Goal: Information Seeking & Learning: Find specific fact

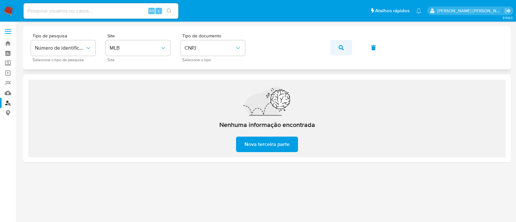
click at [334, 50] on button "button" at bounding box center [341, 47] width 22 height 15
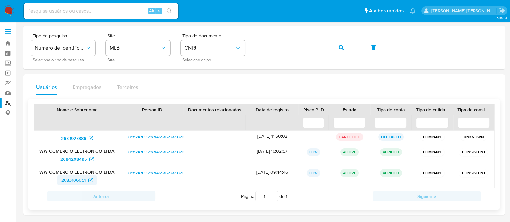
click at [87, 178] on span "2683106051" at bounding box center [77, 180] width 32 height 10
click at [339, 47] on icon "button" at bounding box center [341, 47] width 5 height 5
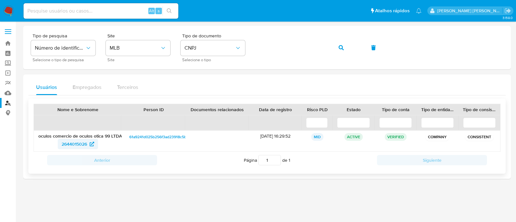
click at [80, 146] on span "2644015026" at bounding box center [74, 144] width 25 height 10
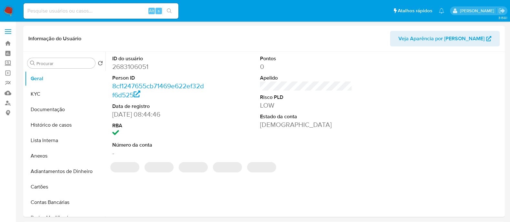
select select "10"
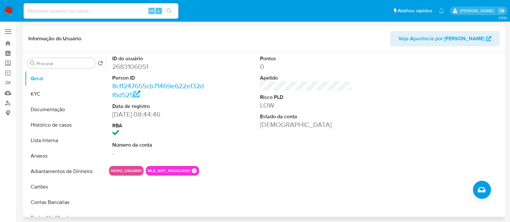
click at [436, 138] on div at bounding box center [454, 106] width 99 height 109
click at [55, 93] on button "KYC" at bounding box center [62, 93] width 75 height 15
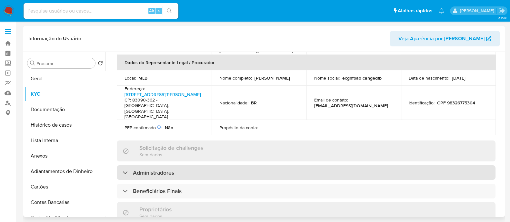
scroll to position [242, 0]
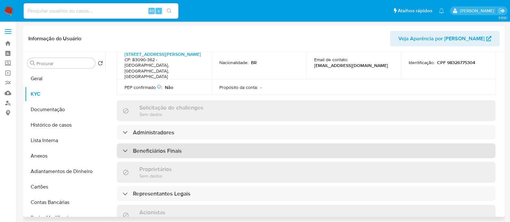
click at [264, 144] on div "Beneficiários Finais" at bounding box center [306, 151] width 379 height 15
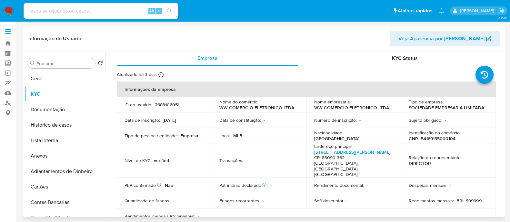
scroll to position [0, 0]
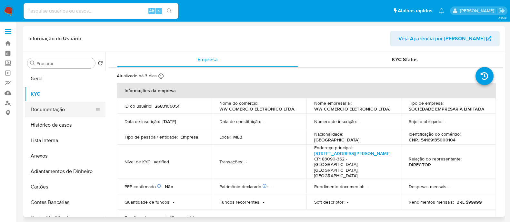
click at [51, 110] on button "Documentação" at bounding box center [62, 109] width 75 height 15
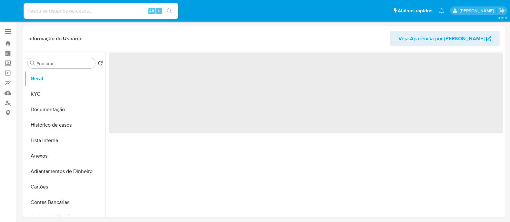
select select "10"
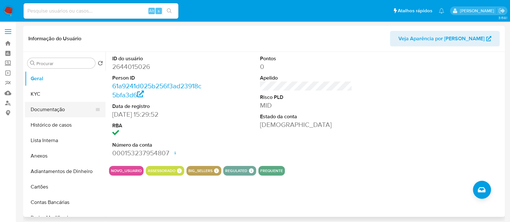
click at [50, 115] on button "Documentação" at bounding box center [62, 109] width 75 height 15
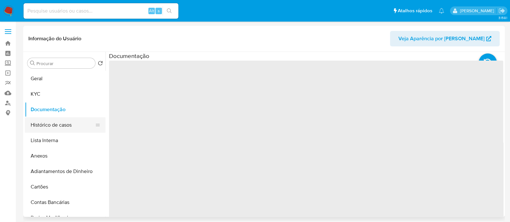
click at [44, 125] on button "Histórico de casos" at bounding box center [62, 124] width 75 height 15
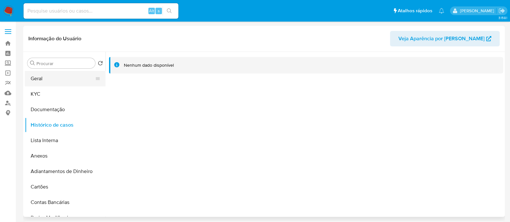
click at [61, 84] on button "Geral" at bounding box center [62, 78] width 75 height 15
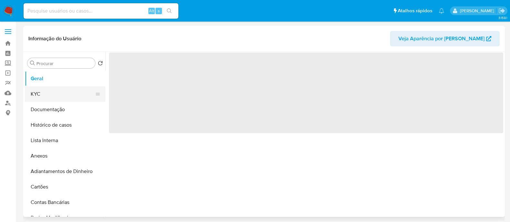
click at [55, 94] on button "KYC" at bounding box center [62, 93] width 75 height 15
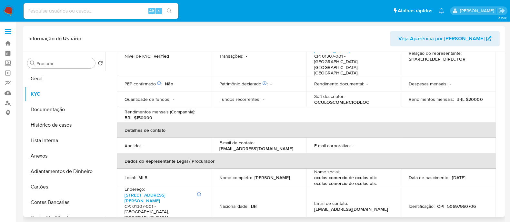
scroll to position [35, 0]
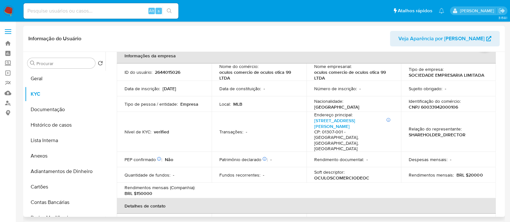
click at [441, 110] on td "Identificação do comércio : CNPJ 60033942000106" at bounding box center [448, 103] width 95 height 15
click at [444, 107] on p "CNPJ 60033942000106" at bounding box center [433, 107] width 49 height 6
copy p "60033942000106"
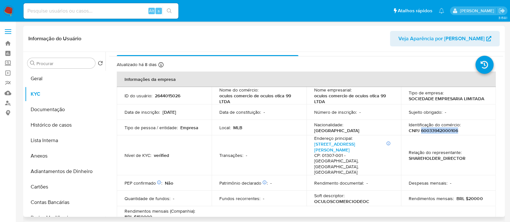
scroll to position [0, 0]
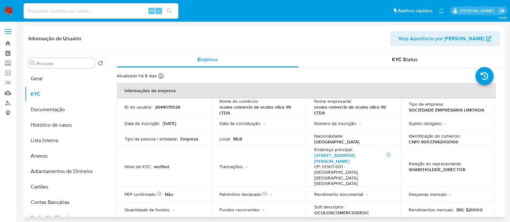
click at [168, 107] on p "2644015026" at bounding box center [167, 107] width 25 height 6
copy p "2644015026"
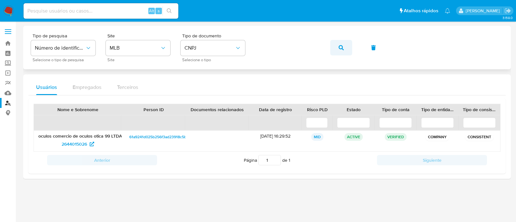
click at [343, 48] on icon "button" at bounding box center [341, 47] width 5 height 5
click at [70, 149] on div "FALCAO NEGOCIOS LTDA 2684870907" at bounding box center [78, 141] width 88 height 21
click at [73, 139] on span "2684870907" at bounding box center [74, 144] width 26 height 10
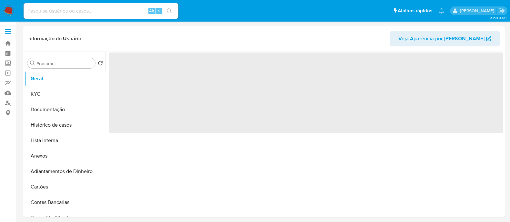
select select "10"
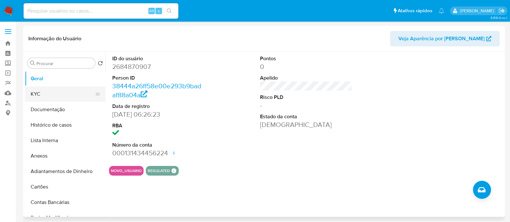
click at [51, 92] on button "KYC" at bounding box center [62, 93] width 75 height 15
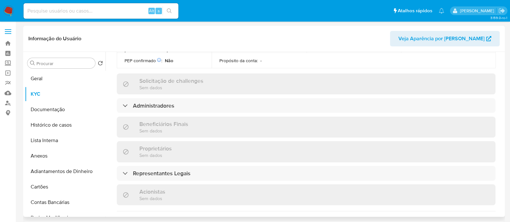
scroll to position [194, 0]
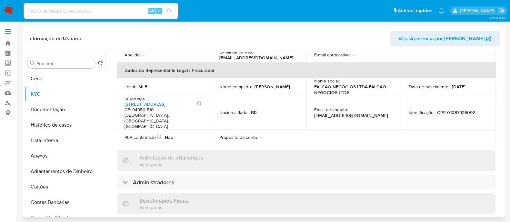
click at [233, 168] on div "Informações da empresa ID do usuário : 2684870907 Nome do comércio : FALCAO NEG…" at bounding box center [306, 165] width 379 height 552
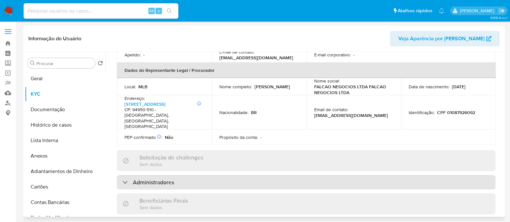
click at [240, 175] on div "Administradores" at bounding box center [306, 182] width 379 height 15
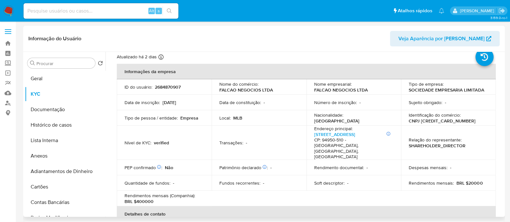
scroll to position [0, 0]
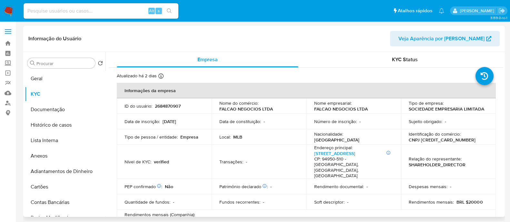
click at [444, 142] on p "CNPJ 61158959000144" at bounding box center [442, 140] width 67 height 6
copy p "61158959000144"
click at [359, 45] on header "Informação do Usuário Veja Aparência por Pessoa" at bounding box center [263, 38] width 471 height 15
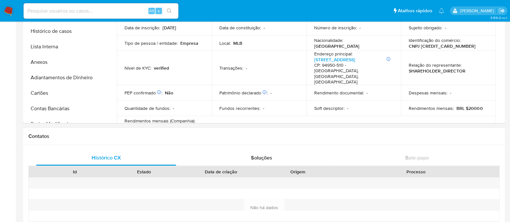
scroll to position [40, 0]
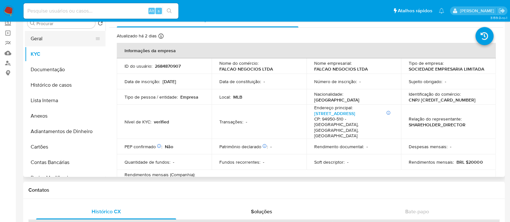
click at [49, 38] on button "Geral" at bounding box center [62, 38] width 75 height 15
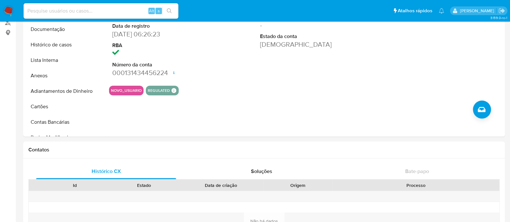
scroll to position [0, 0]
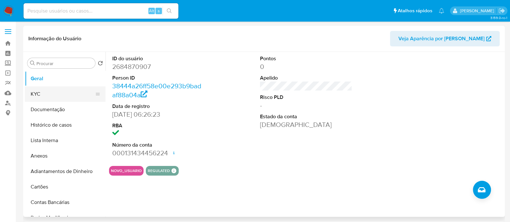
click at [52, 91] on button "KYC" at bounding box center [62, 93] width 75 height 15
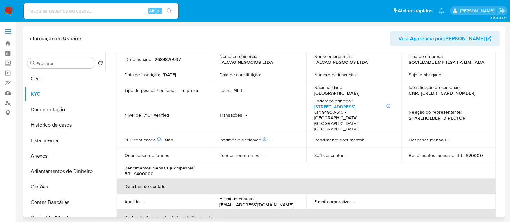
scroll to position [33, 0]
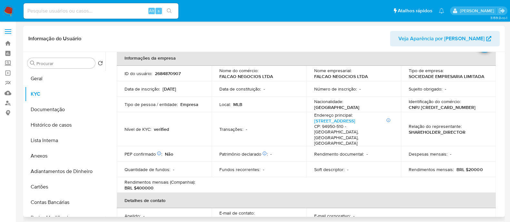
click at [438, 105] on p "CNPJ 61158959000144" at bounding box center [442, 107] width 67 height 6
drag, startPoint x: 437, startPoint y: 105, endPoint x: 456, endPoint y: 109, distance: 19.4
click at [456, 109] on div "Identificação do comércio : CNPJ 61158959000144" at bounding box center [448, 105] width 79 height 12
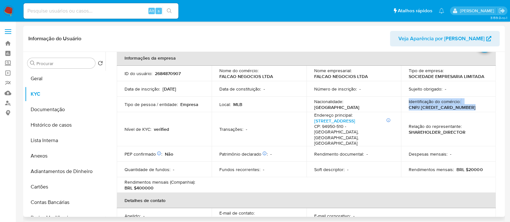
click at [442, 109] on p "CNPJ 61158959000144" at bounding box center [442, 107] width 67 height 6
